Goal: Transaction & Acquisition: Purchase product/service

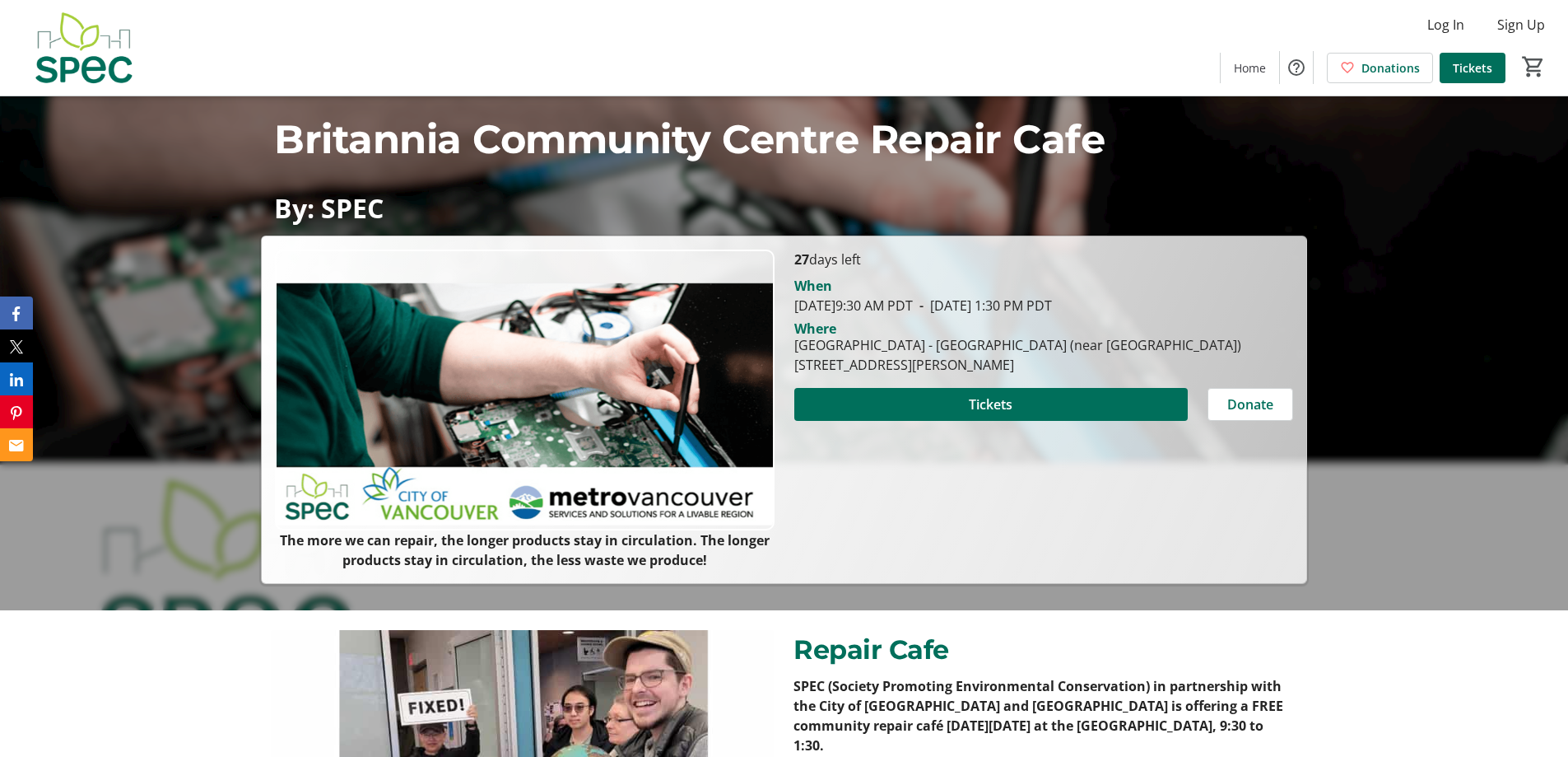
scroll to position [165, 0]
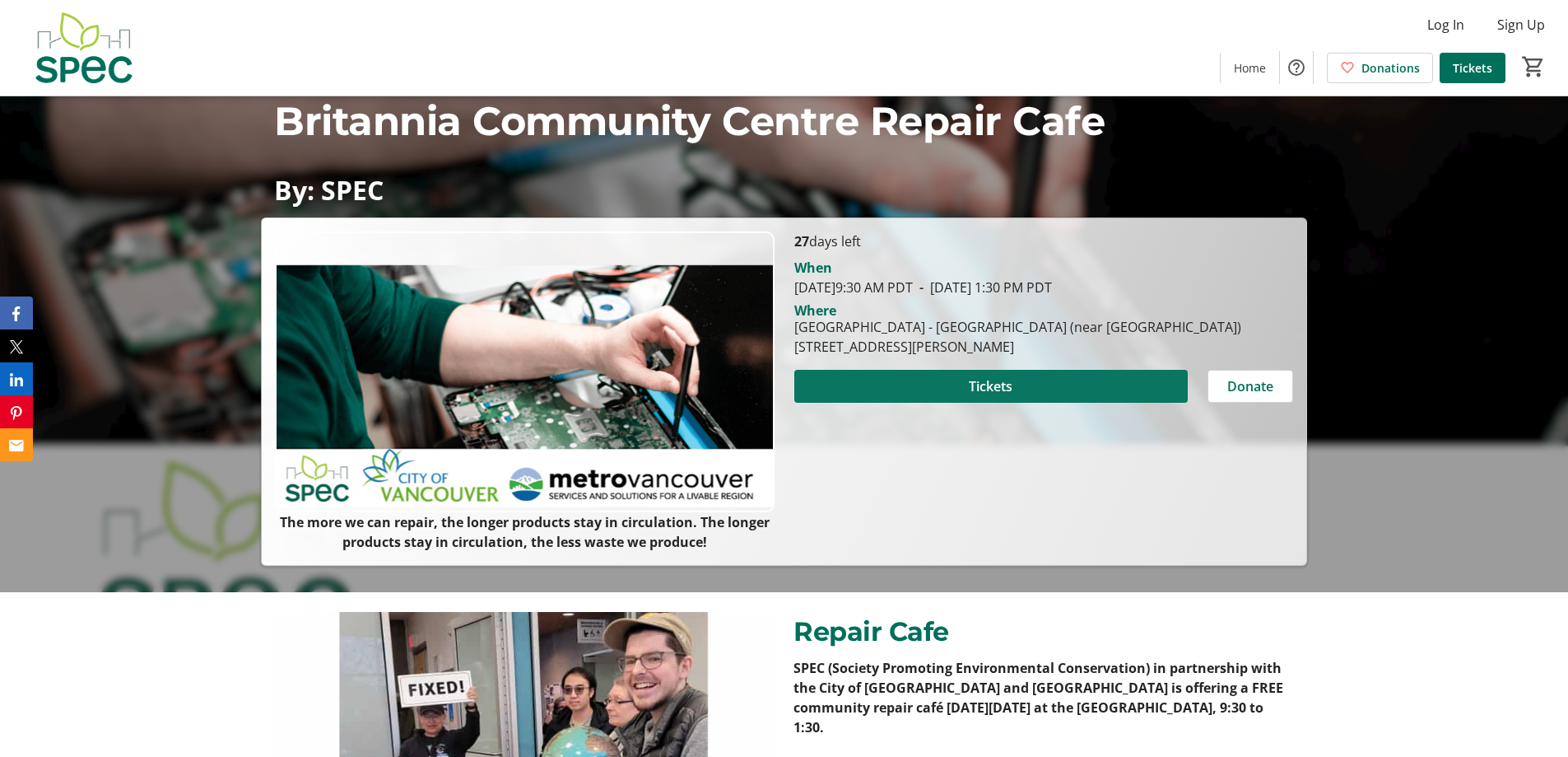
click at [1002, 385] on span "Tickets" at bounding box center [990, 385] width 44 height 20
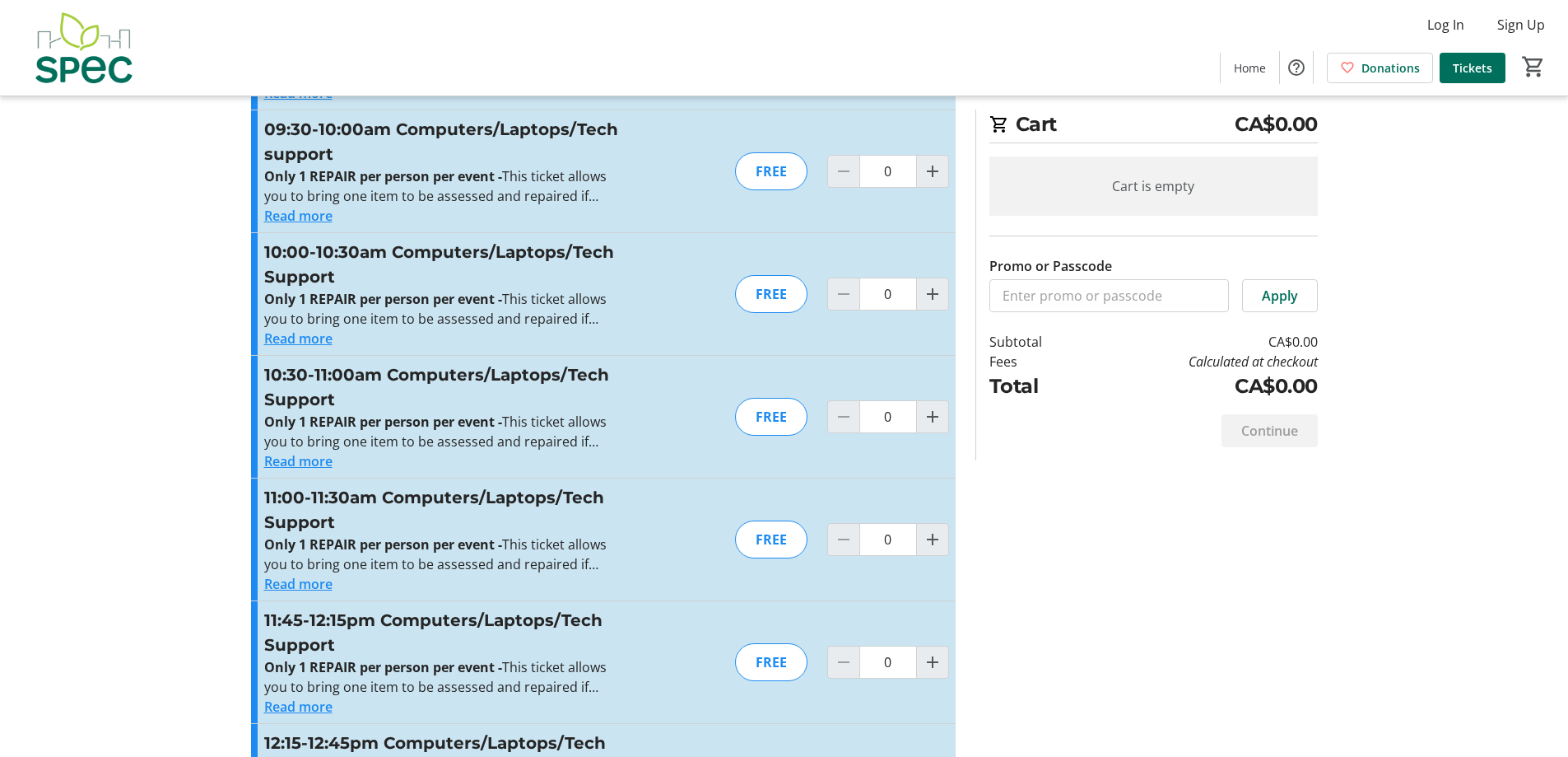
scroll to position [741, 0]
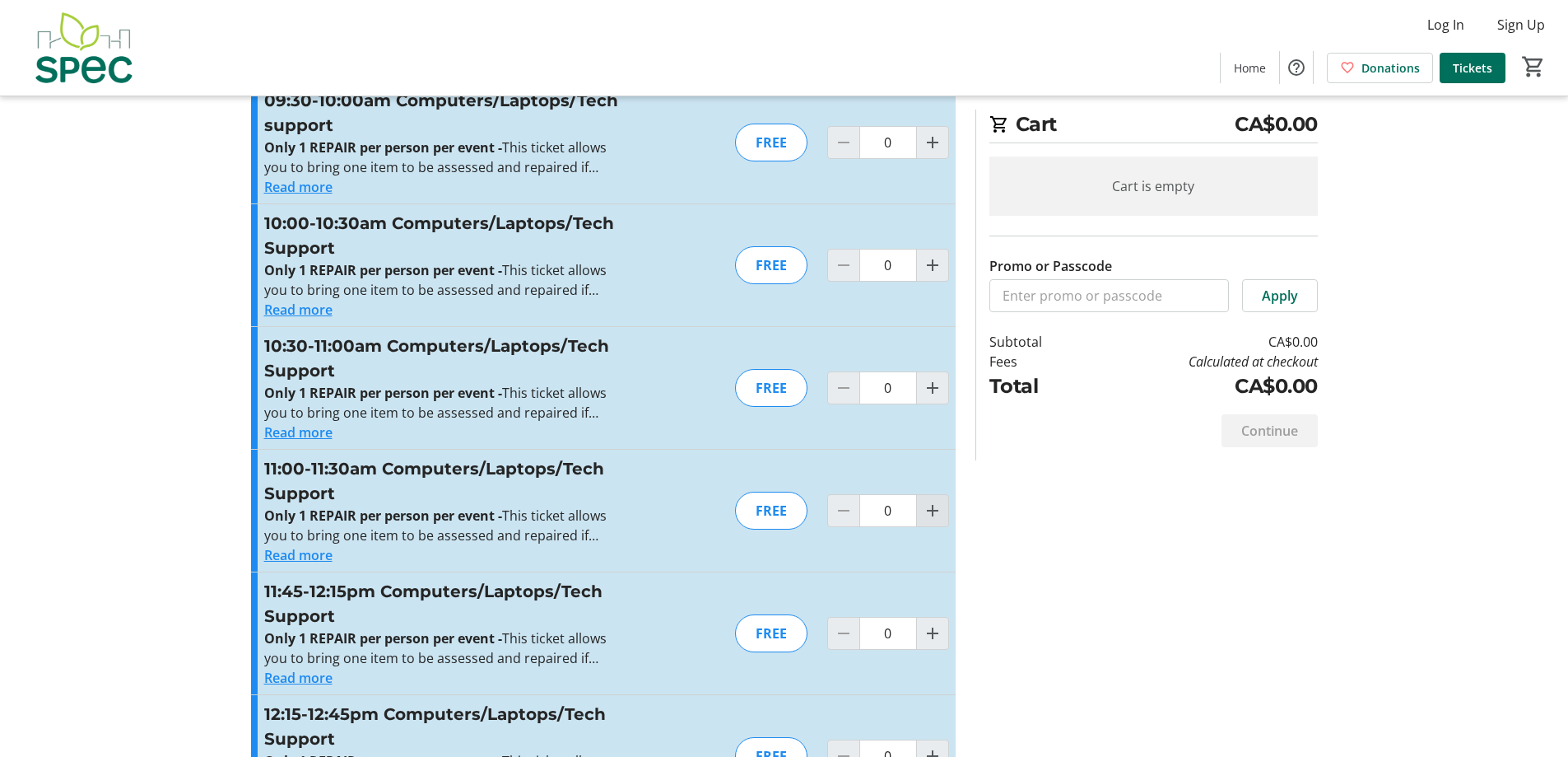
click at [929, 515] on mat-icon "Increment by one" at bounding box center [932, 510] width 20 height 20
type input "1"
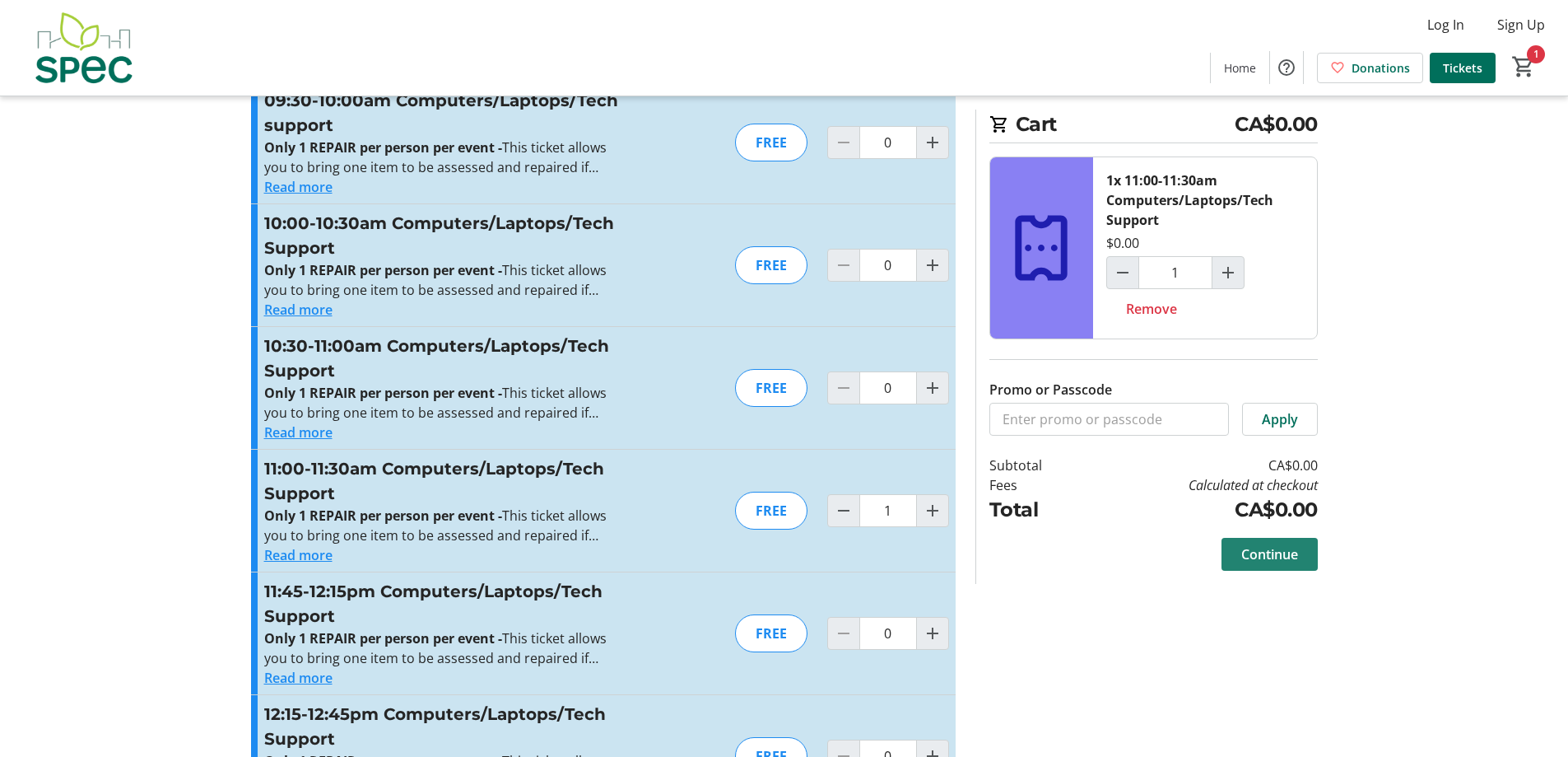
click at [1257, 552] on span "Continue" at bounding box center [1269, 554] width 57 height 20
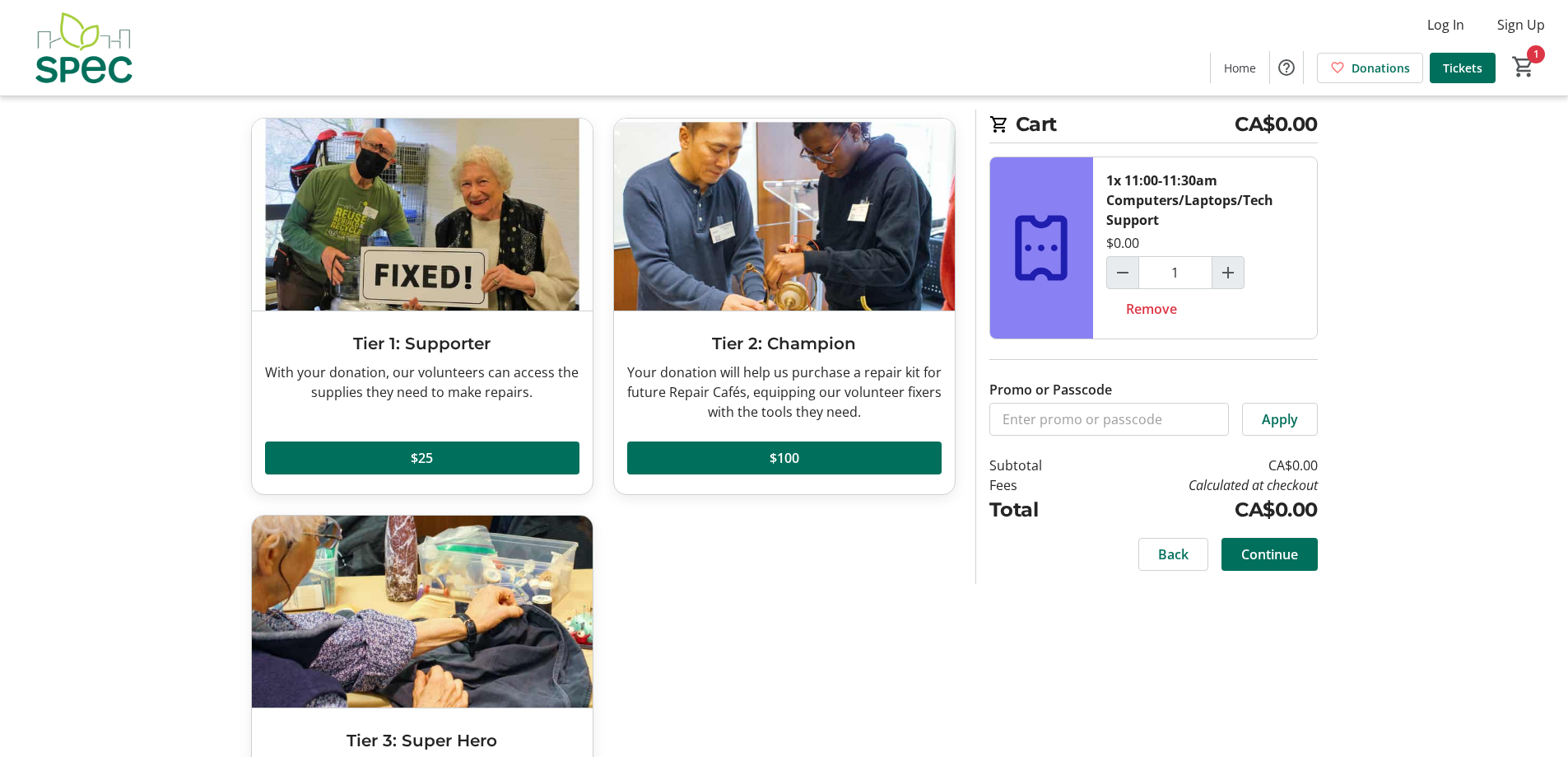
scroll to position [202, 0]
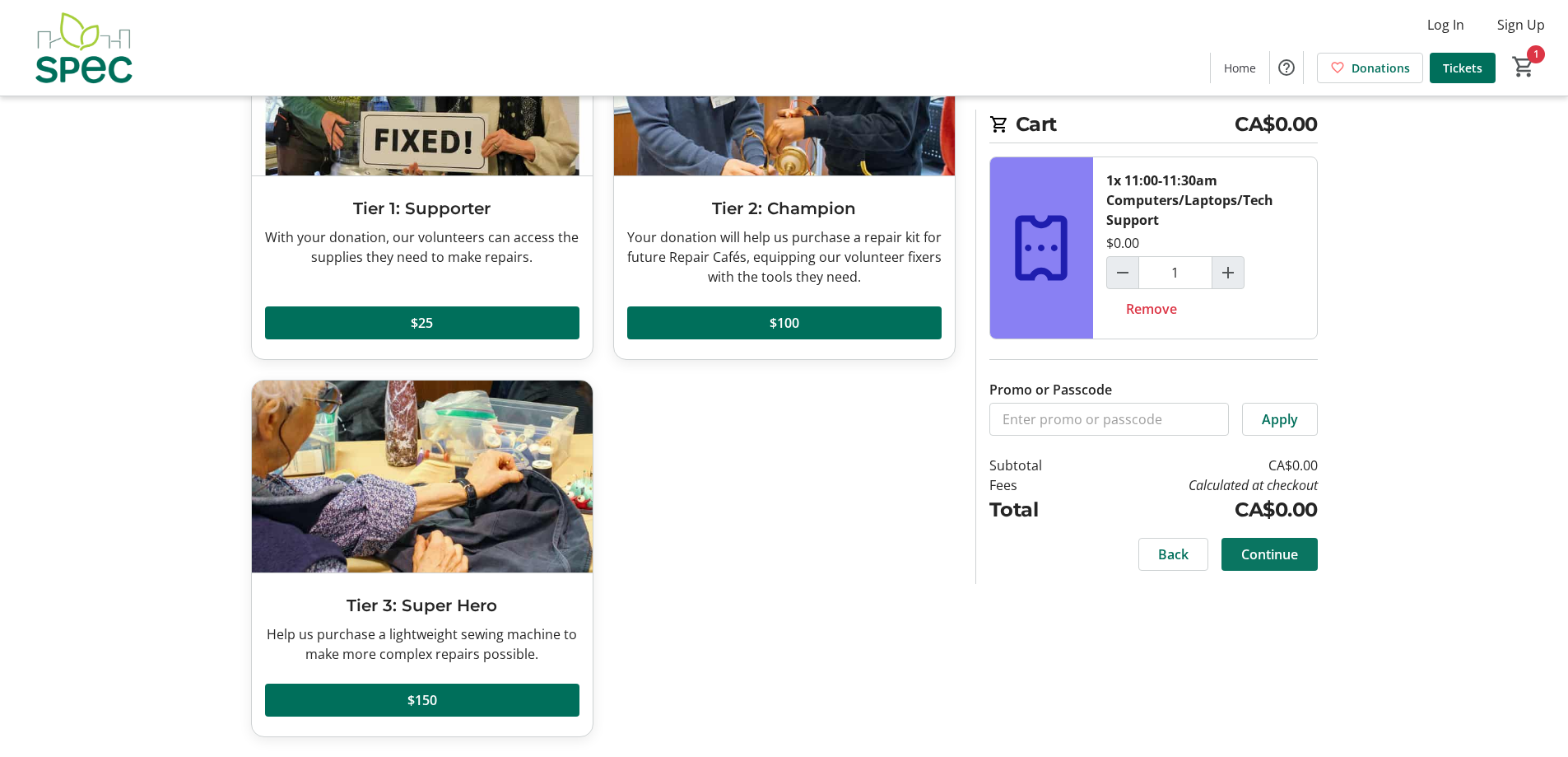
click at [1281, 554] on span "Continue" at bounding box center [1269, 554] width 57 height 20
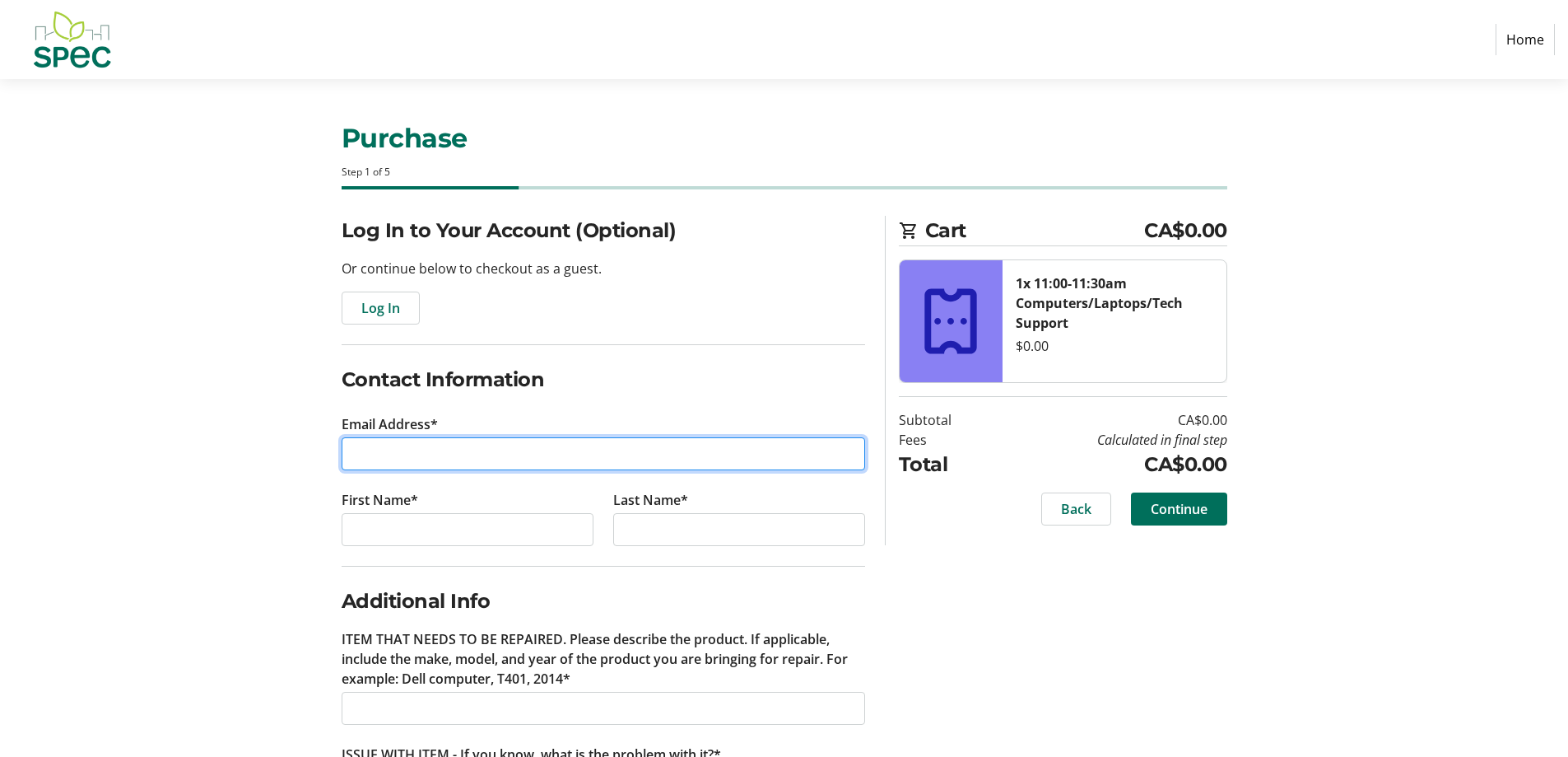
click at [413, 457] on input "Email Address*" at bounding box center [603, 454] width 523 height 33
type input "[EMAIL_ADDRESS][DOMAIN_NAME]"
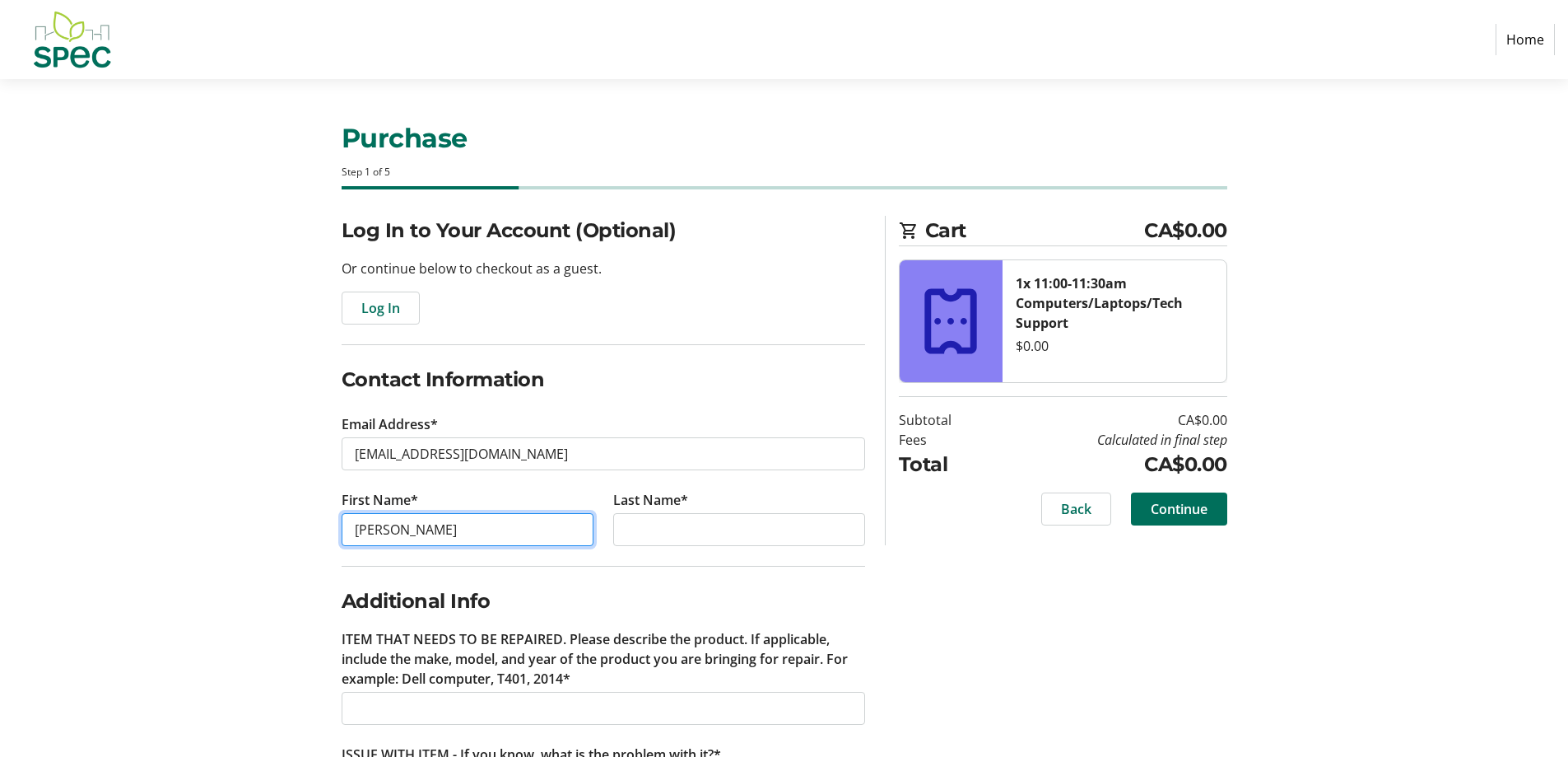
type input "[PERSON_NAME]"
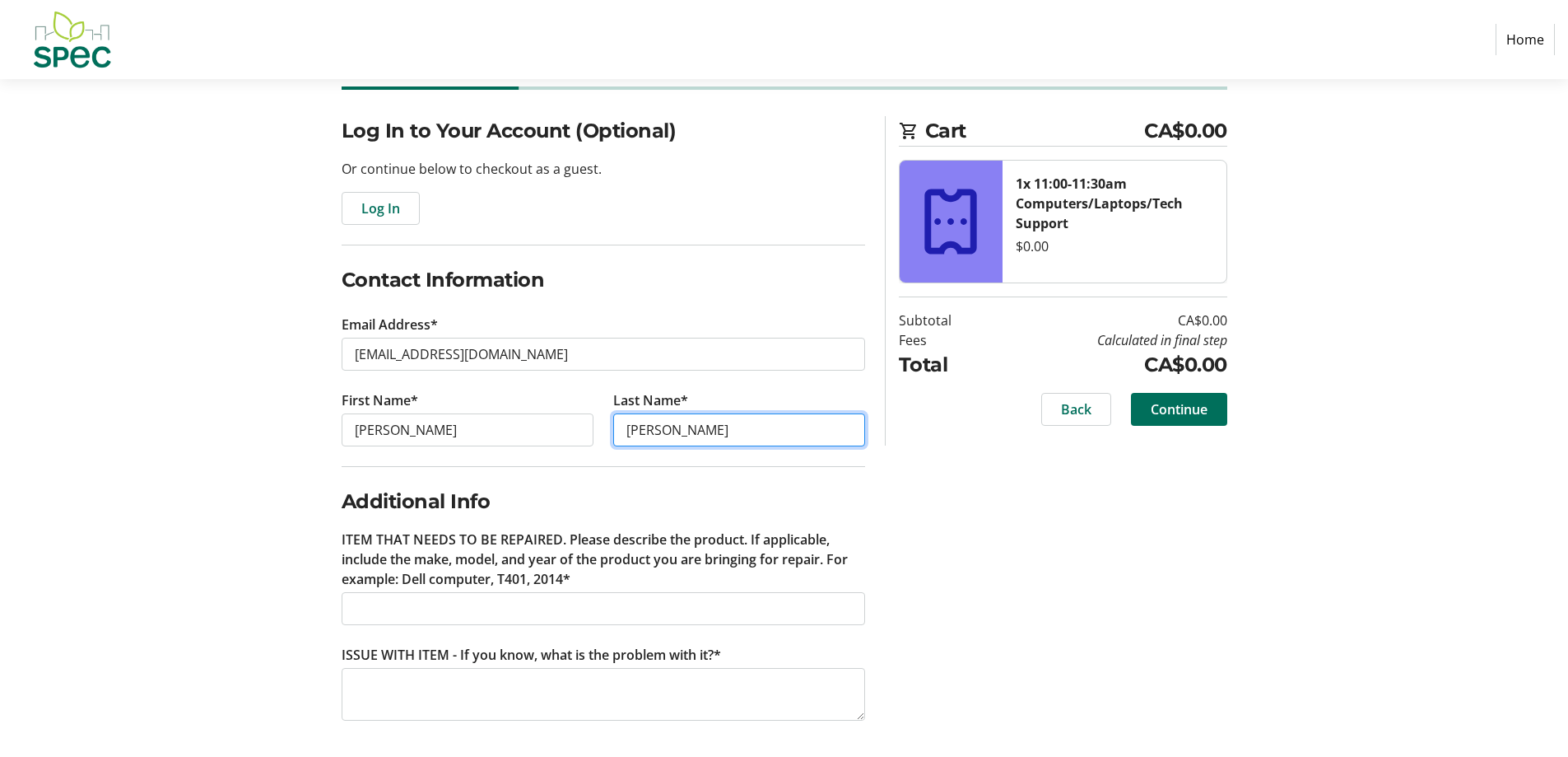
scroll to position [103, 0]
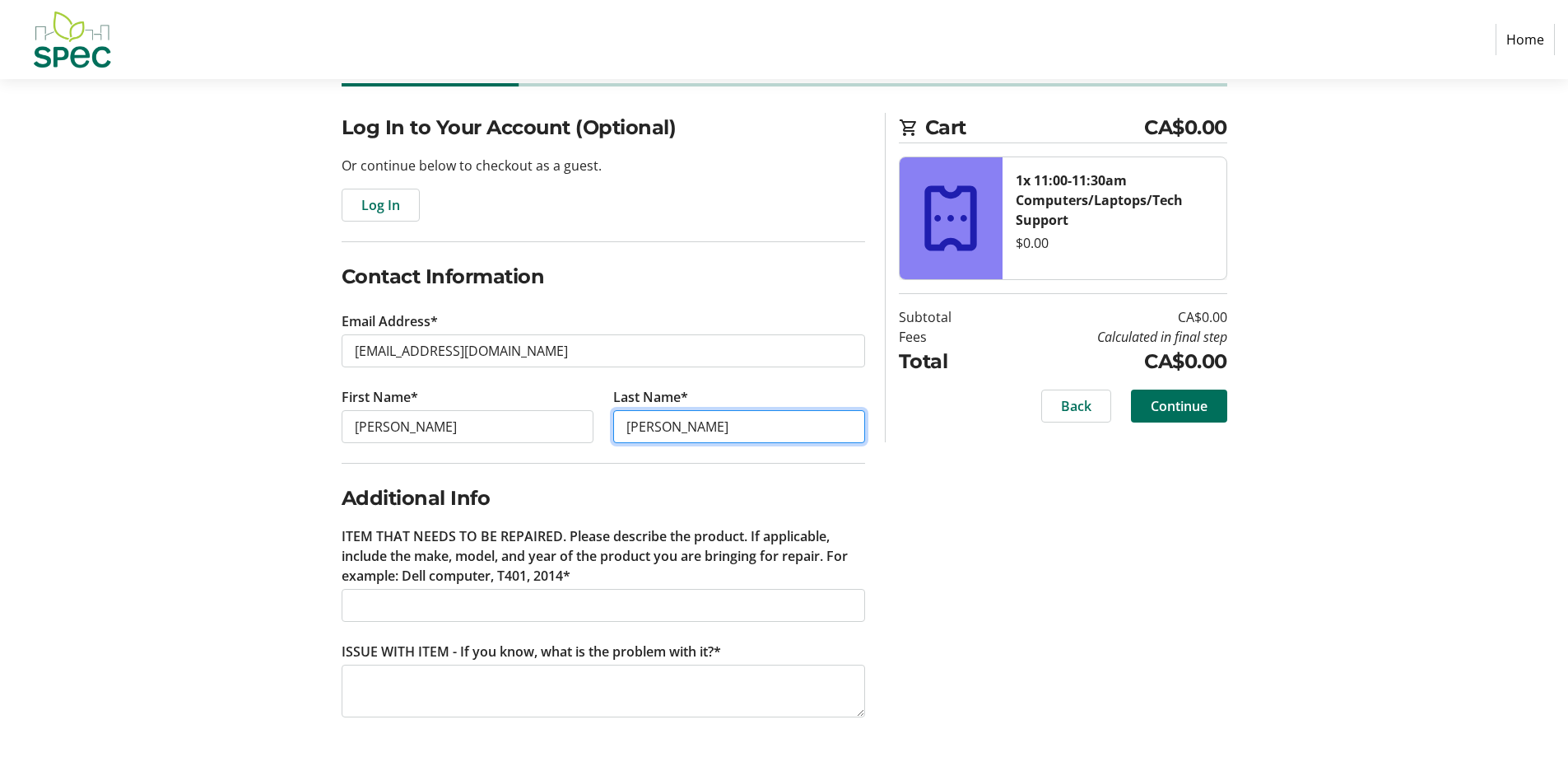
type input "[PERSON_NAME]"
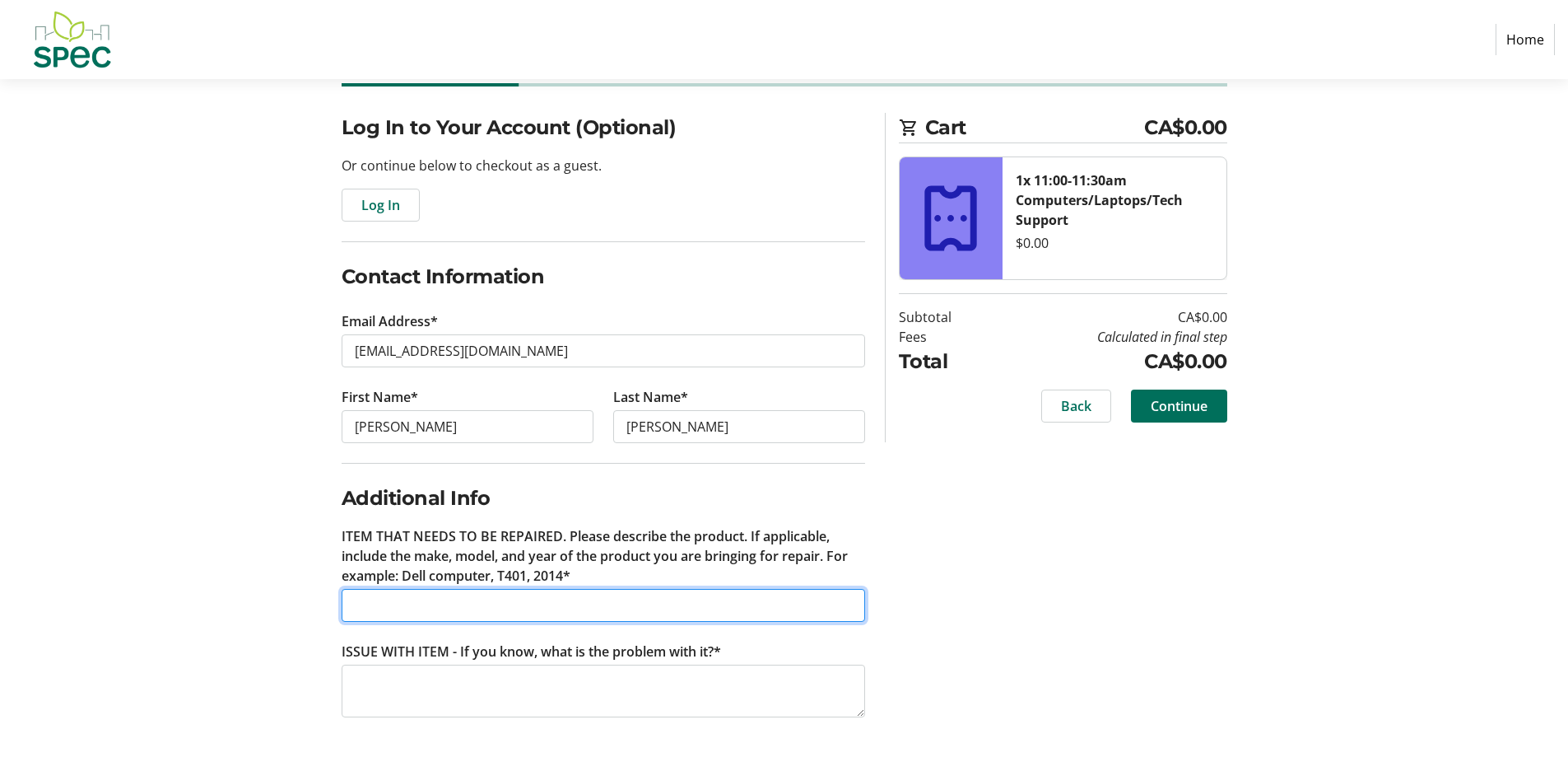
click at [499, 591] on input "ITEM THAT NEEDS TO BE REPAIRED. Please describe the product. If applicable, inc…" at bounding box center [603, 605] width 523 height 33
type input "Dell Optiplex 790"
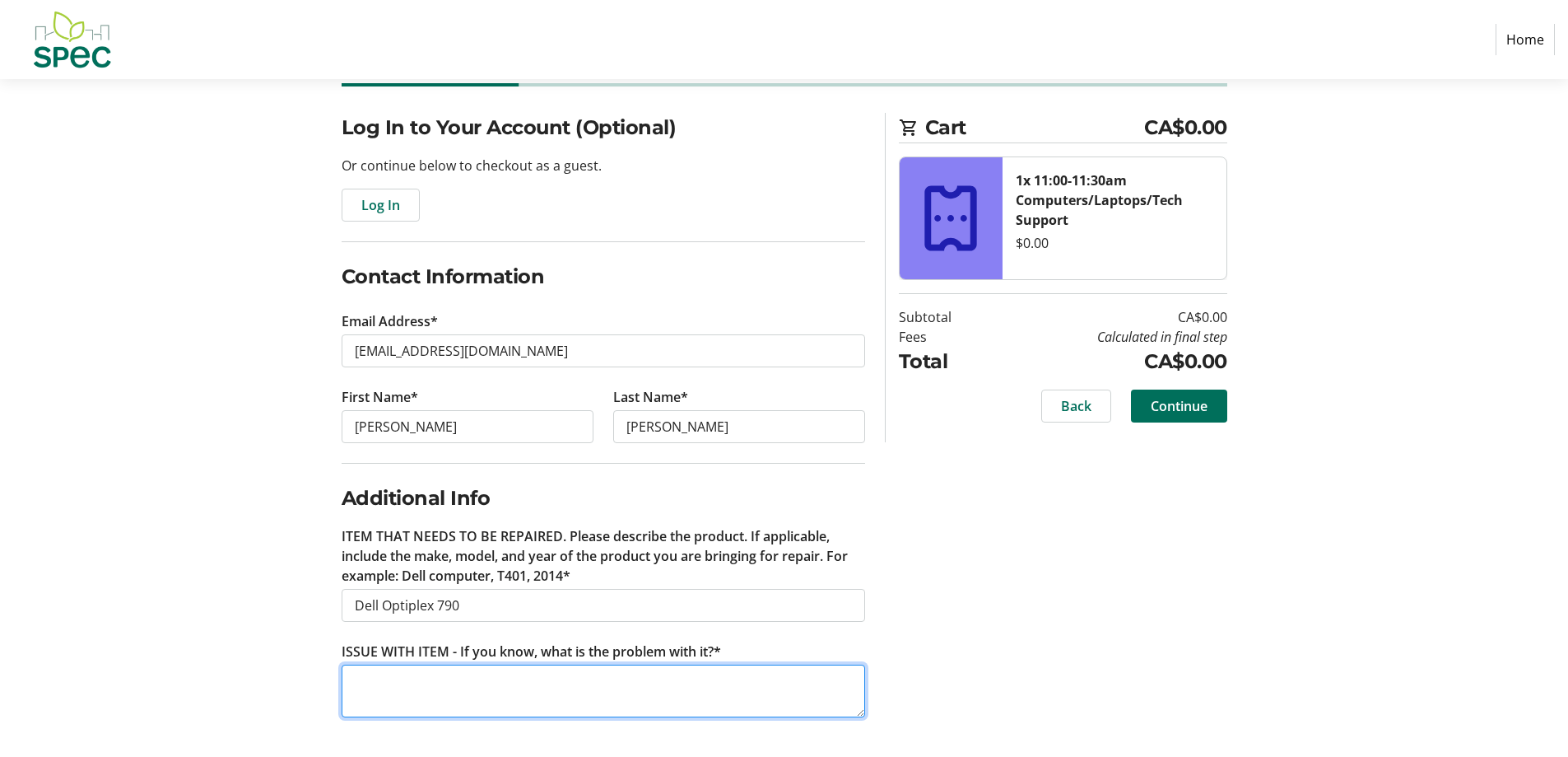
click at [448, 681] on textarea "ISSUE WITH ITEM - If you know, what is the problem with it?*" at bounding box center [603, 691] width 523 height 52
drag, startPoint x: 350, startPoint y: 680, endPoint x: 479, endPoint y: 679, distance: 129.0
click at [479, 679] on textarea "Power supply issue. Will not start up." at bounding box center [603, 691] width 523 height 52
type textarea "Will not start up. Maybe power supply issue."
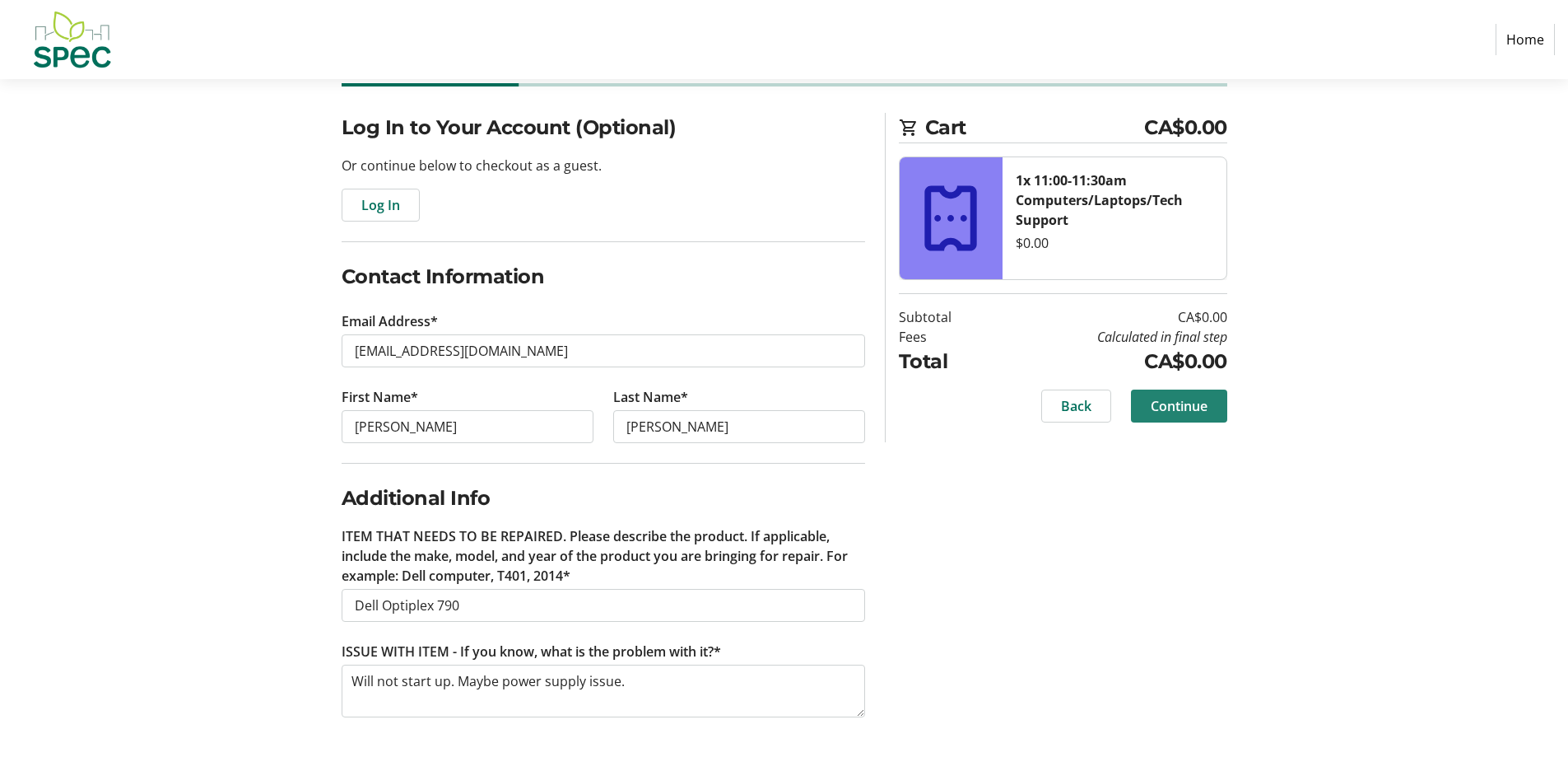
click at [1172, 407] on span "Continue" at bounding box center [1178, 406] width 57 height 20
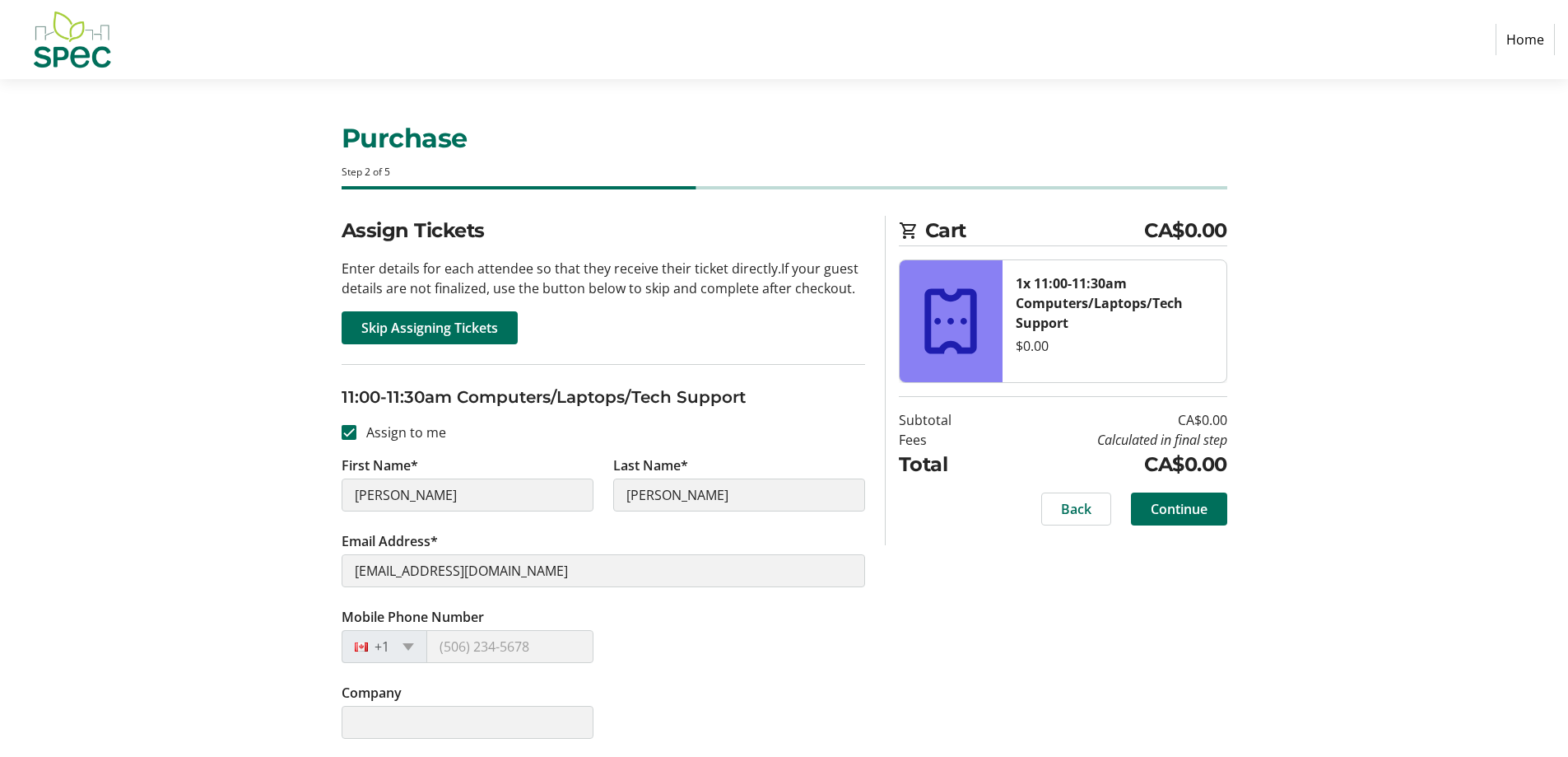
scroll to position [2, 0]
click at [1194, 508] on span "Continue" at bounding box center [1178, 507] width 57 height 20
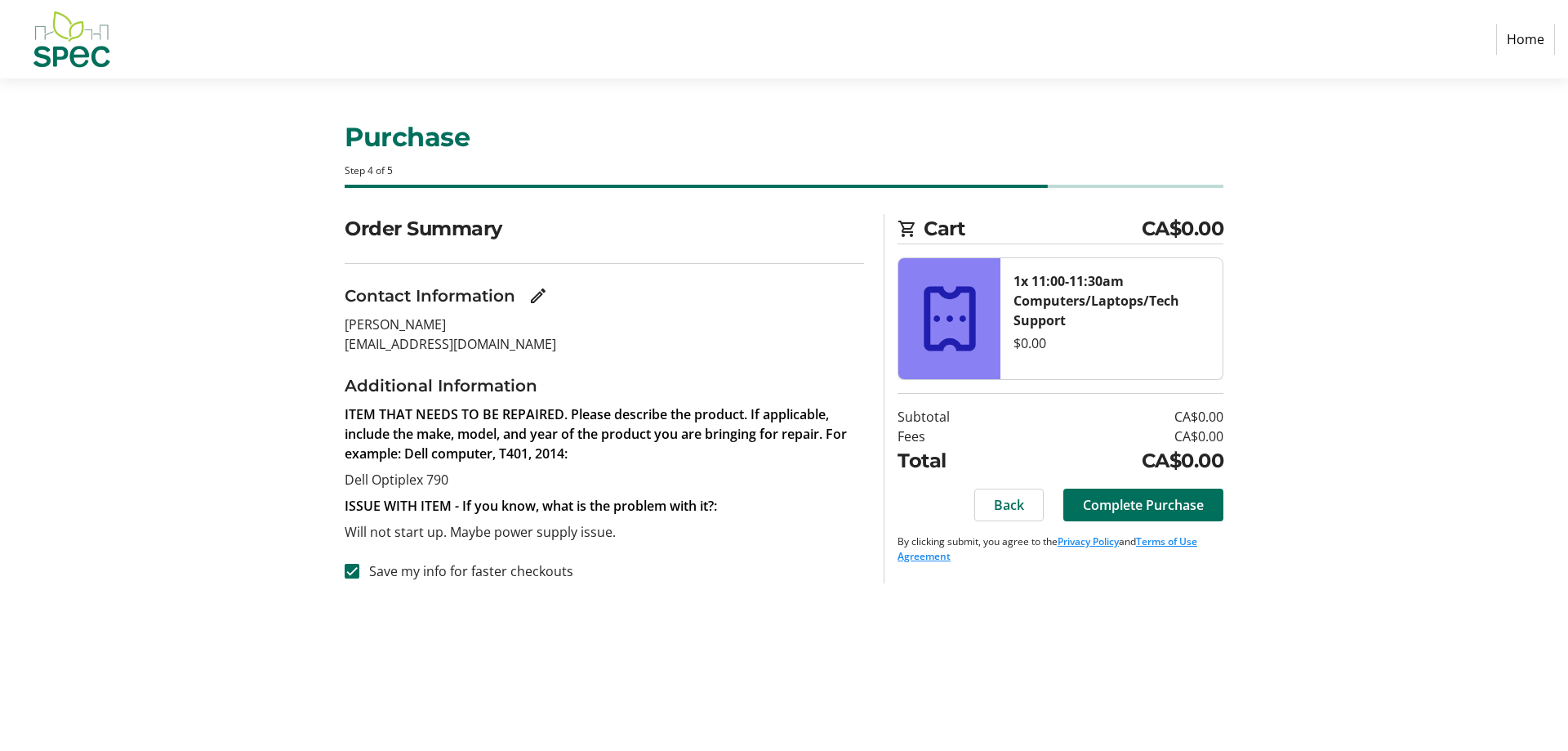
click at [477, 570] on label "Save my info for faster checkouts" at bounding box center [465, 571] width 214 height 20
click at [359, 570] on input "Save my info for faster checkouts" at bounding box center [351, 570] width 15 height 15
checkbox input "false"
click at [1017, 509] on span "Back" at bounding box center [1008, 504] width 30 height 20
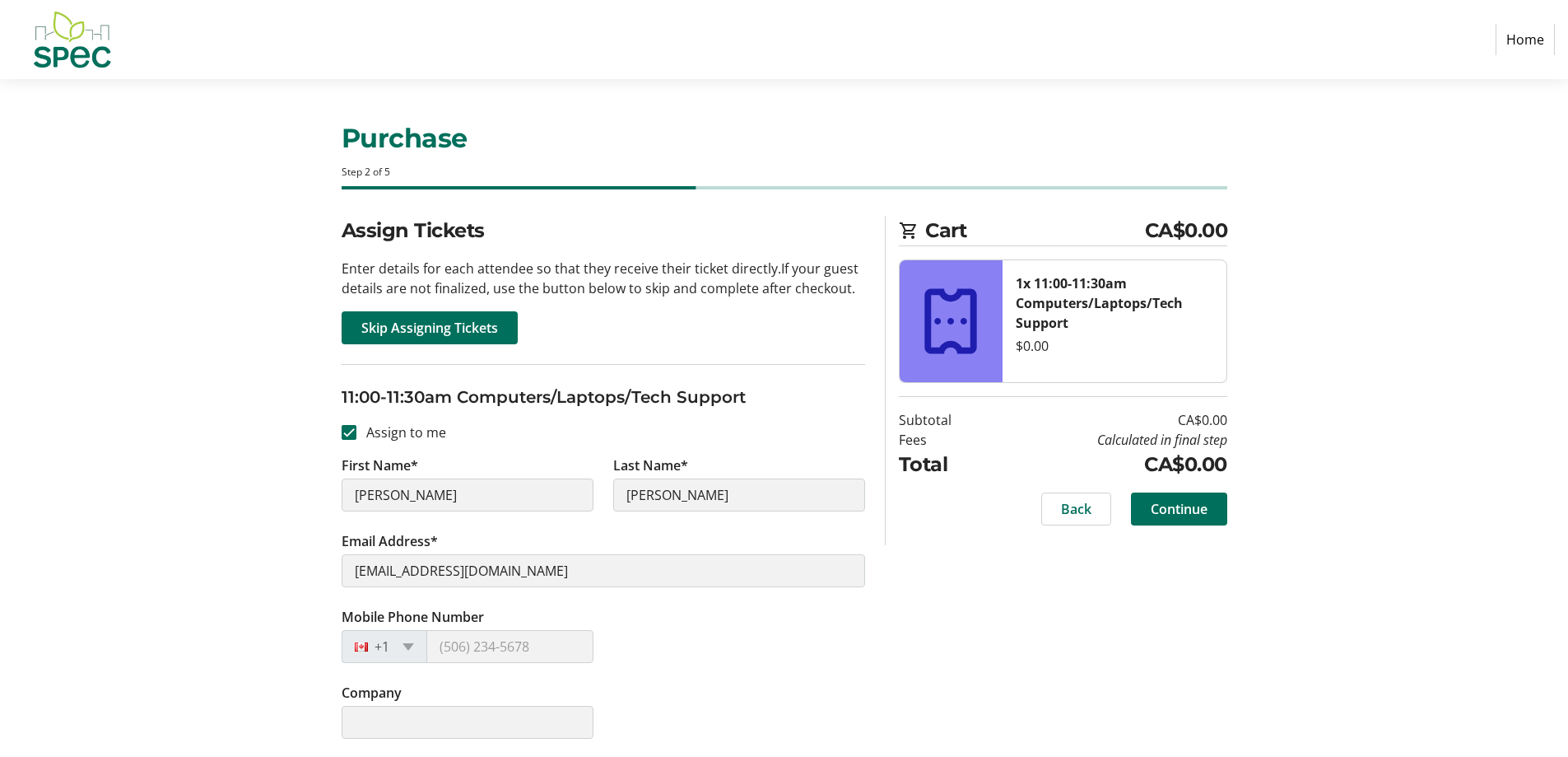
scroll to position [2, 0]
click at [1088, 512] on span "Back" at bounding box center [1076, 507] width 31 height 20
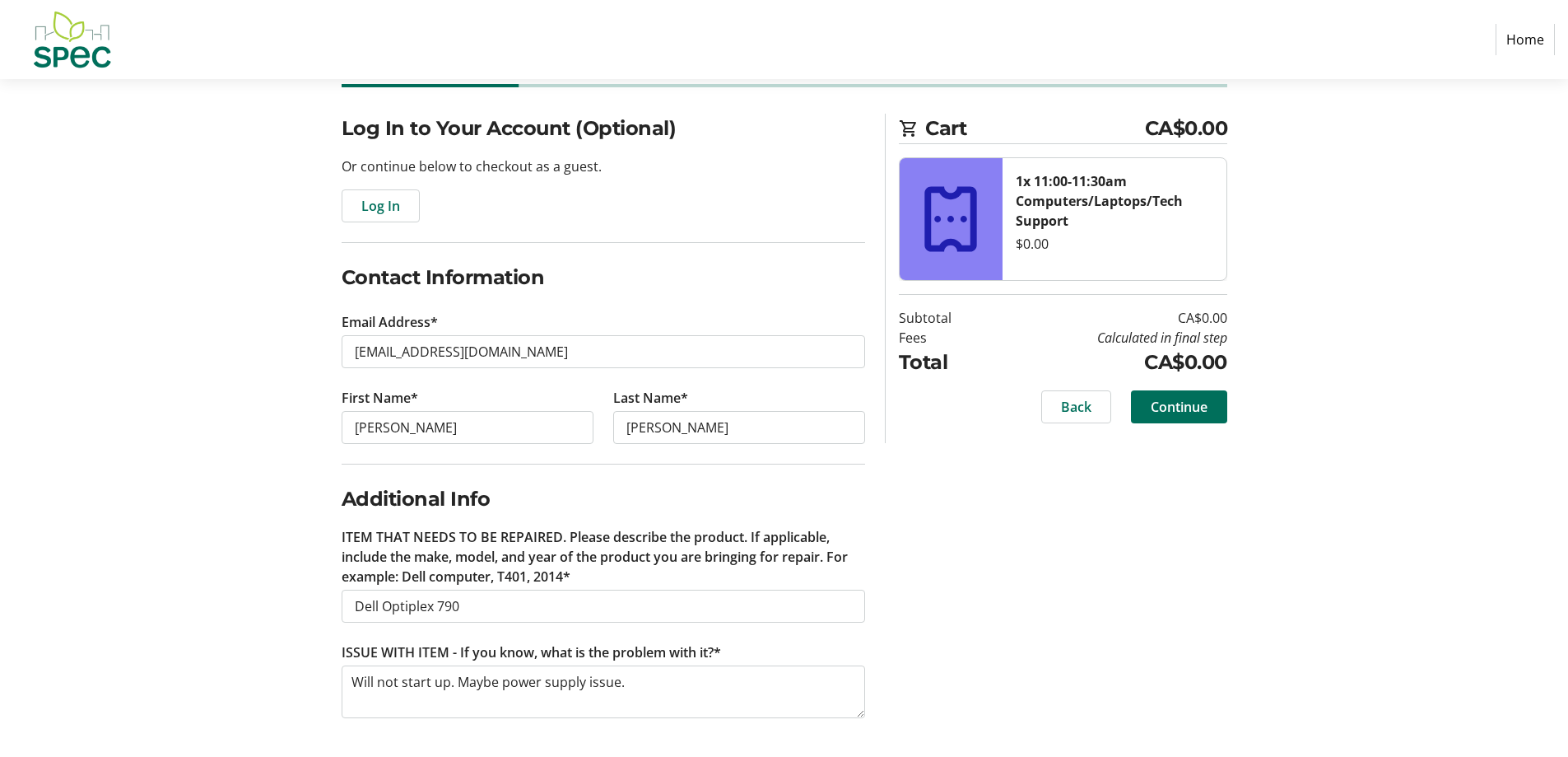
scroll to position [103, 0]
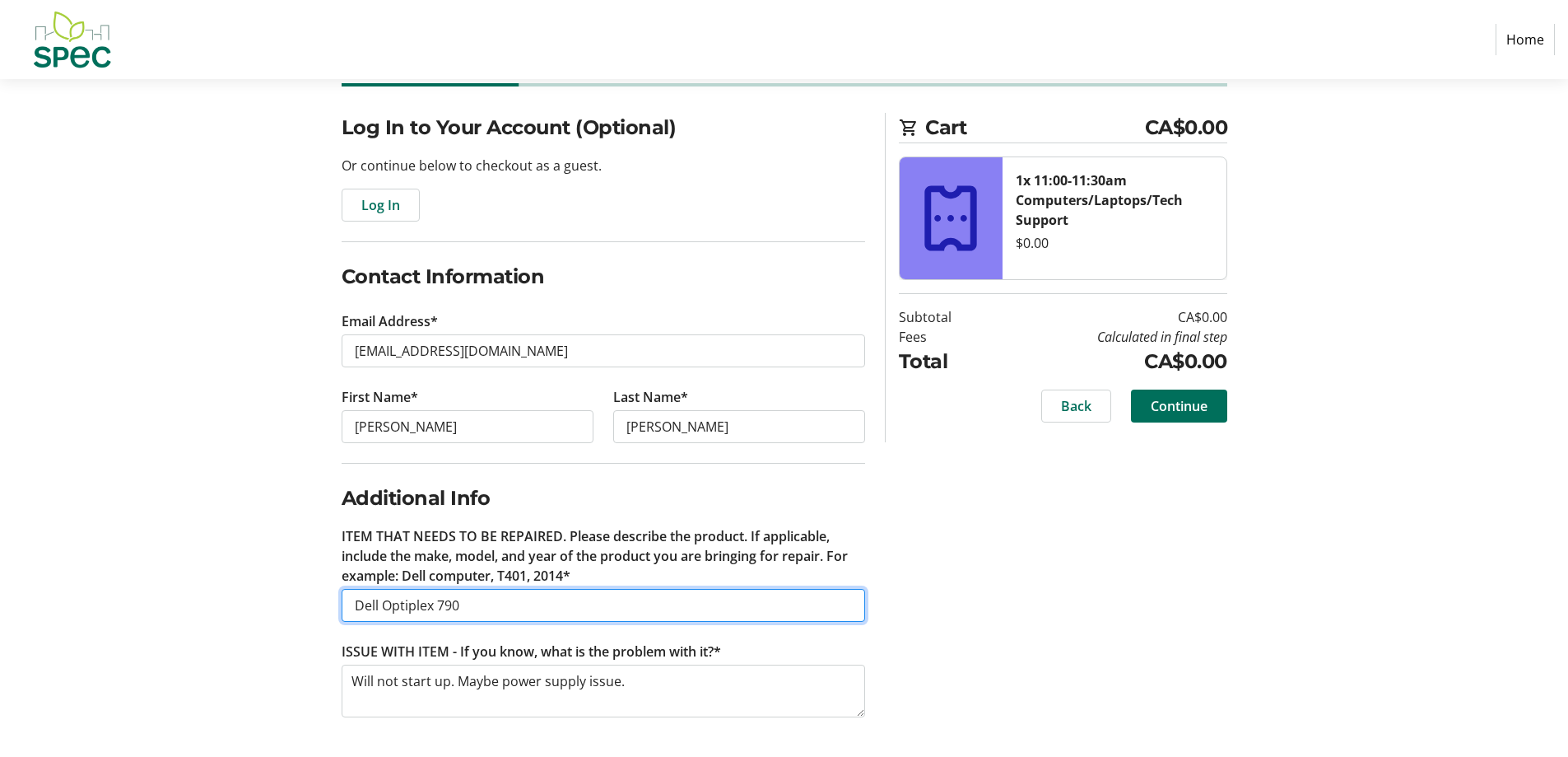
click at [507, 611] on input "Dell Optiplex 790" at bounding box center [603, 605] width 523 height 33
type input "Dell Optiplex 790 desktop"
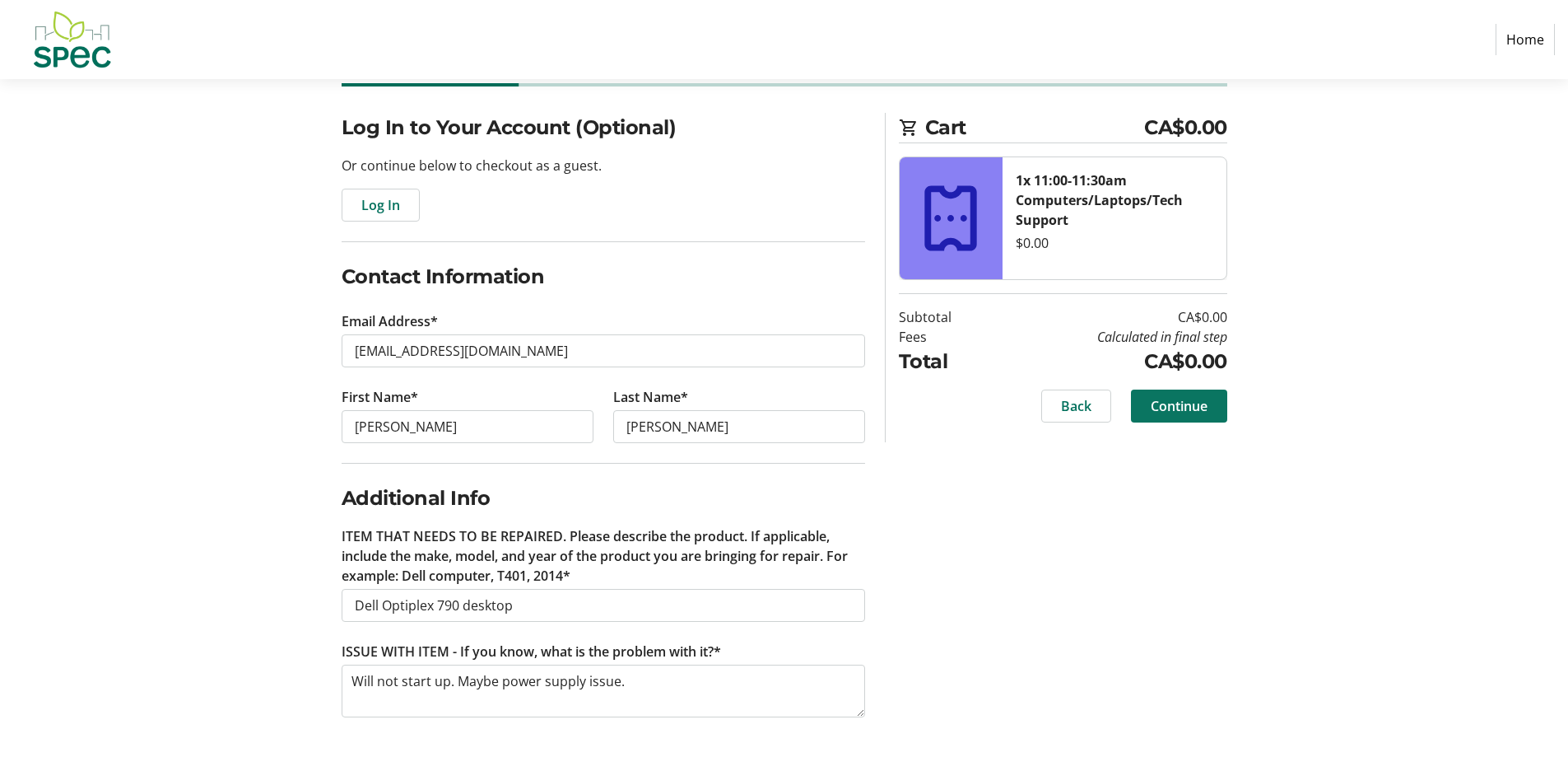
click at [1199, 391] on span at bounding box center [1178, 406] width 96 height 39
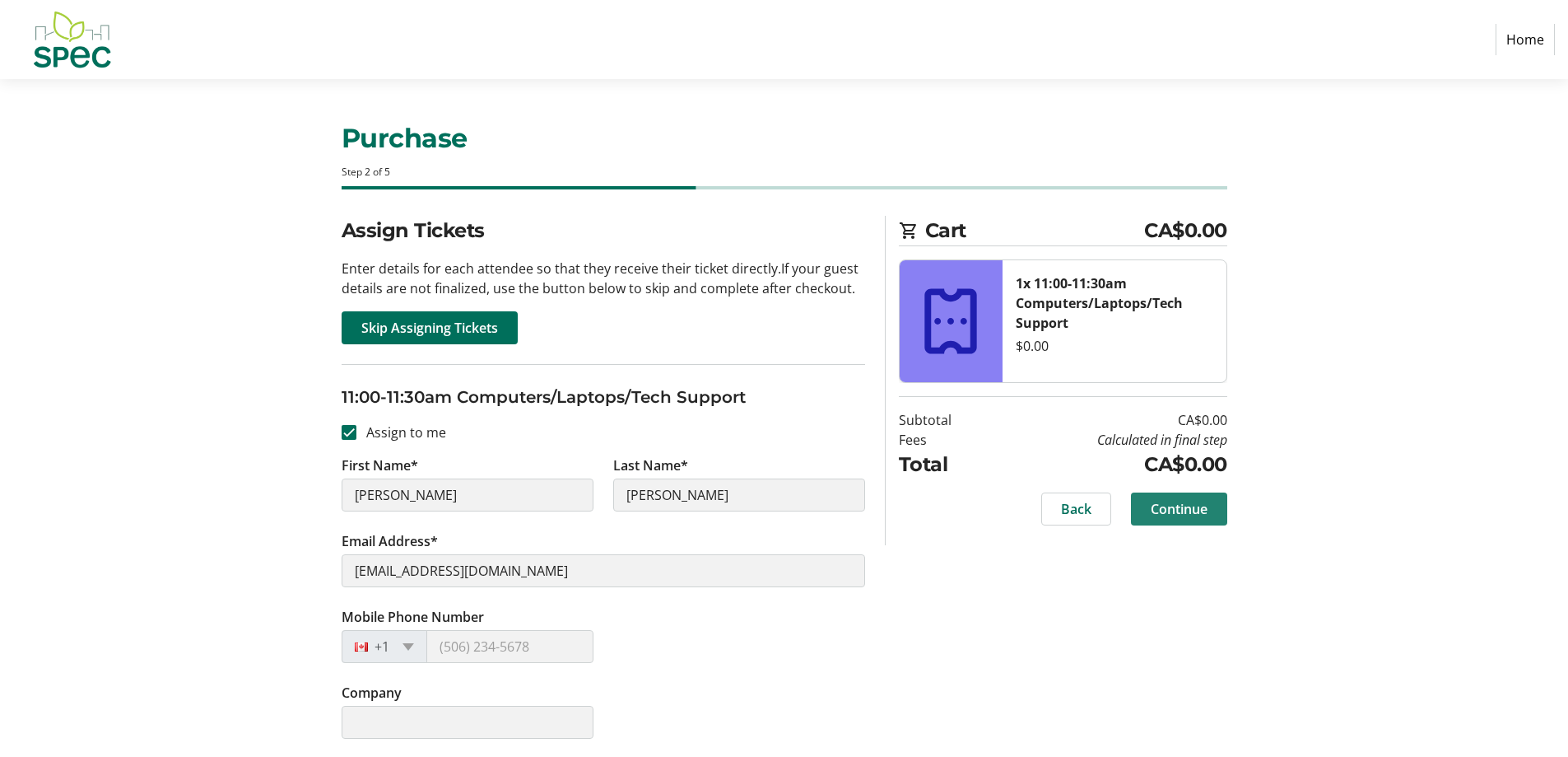
click at [1205, 497] on span at bounding box center [1178, 508] width 96 height 39
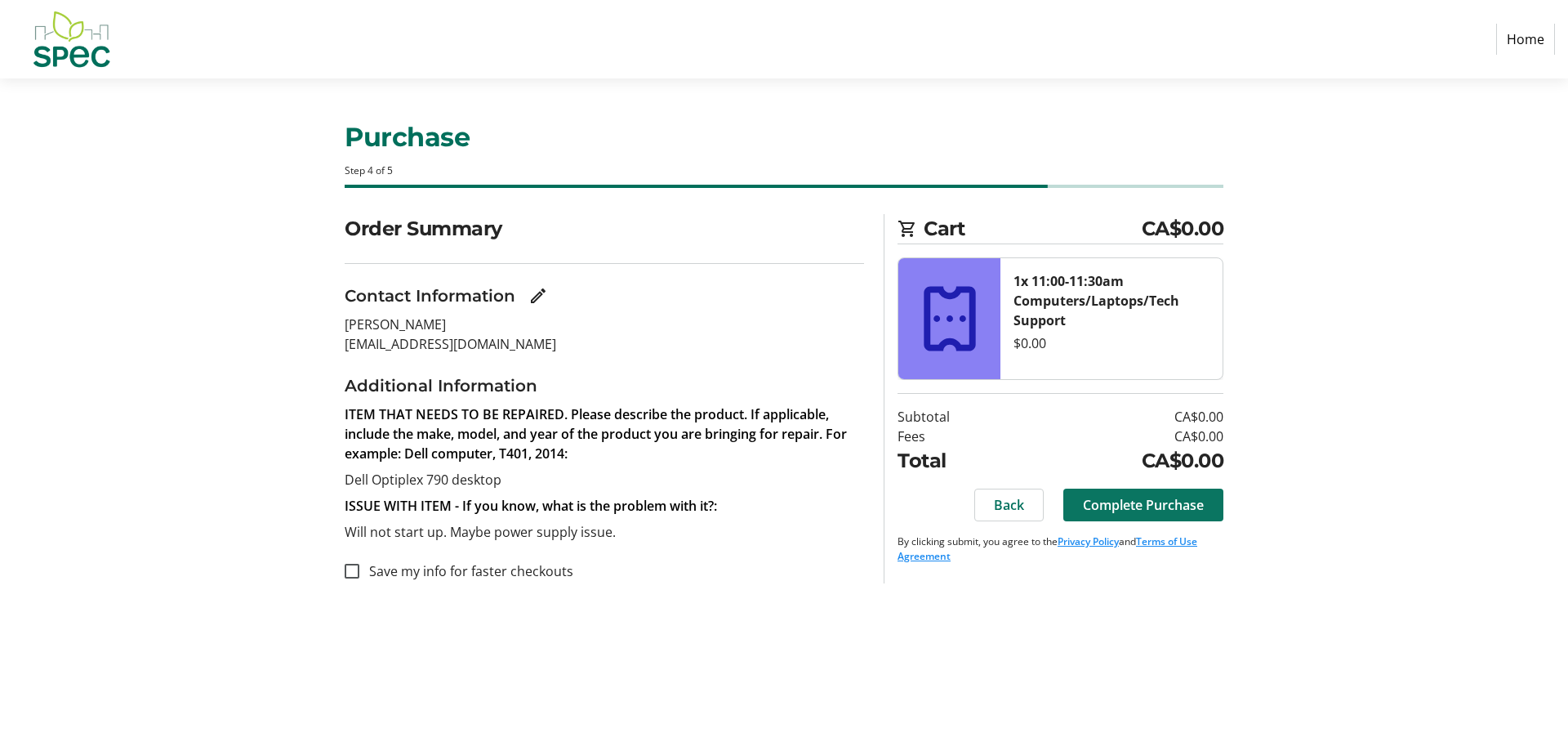
click at [1193, 495] on span "Complete Purchase" at bounding box center [1143, 504] width 121 height 20
